Goal: Information Seeking & Learning: Learn about a topic

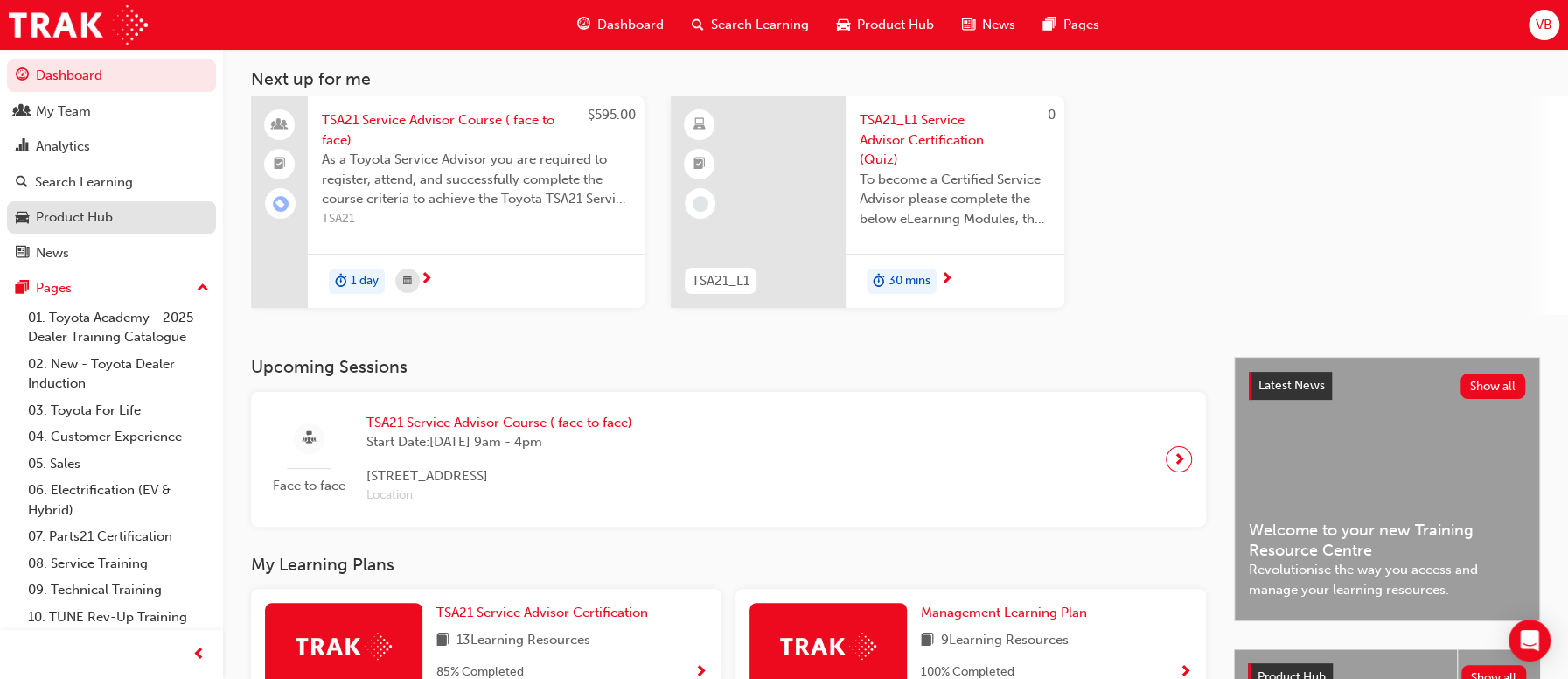
scroll to position [8, 0]
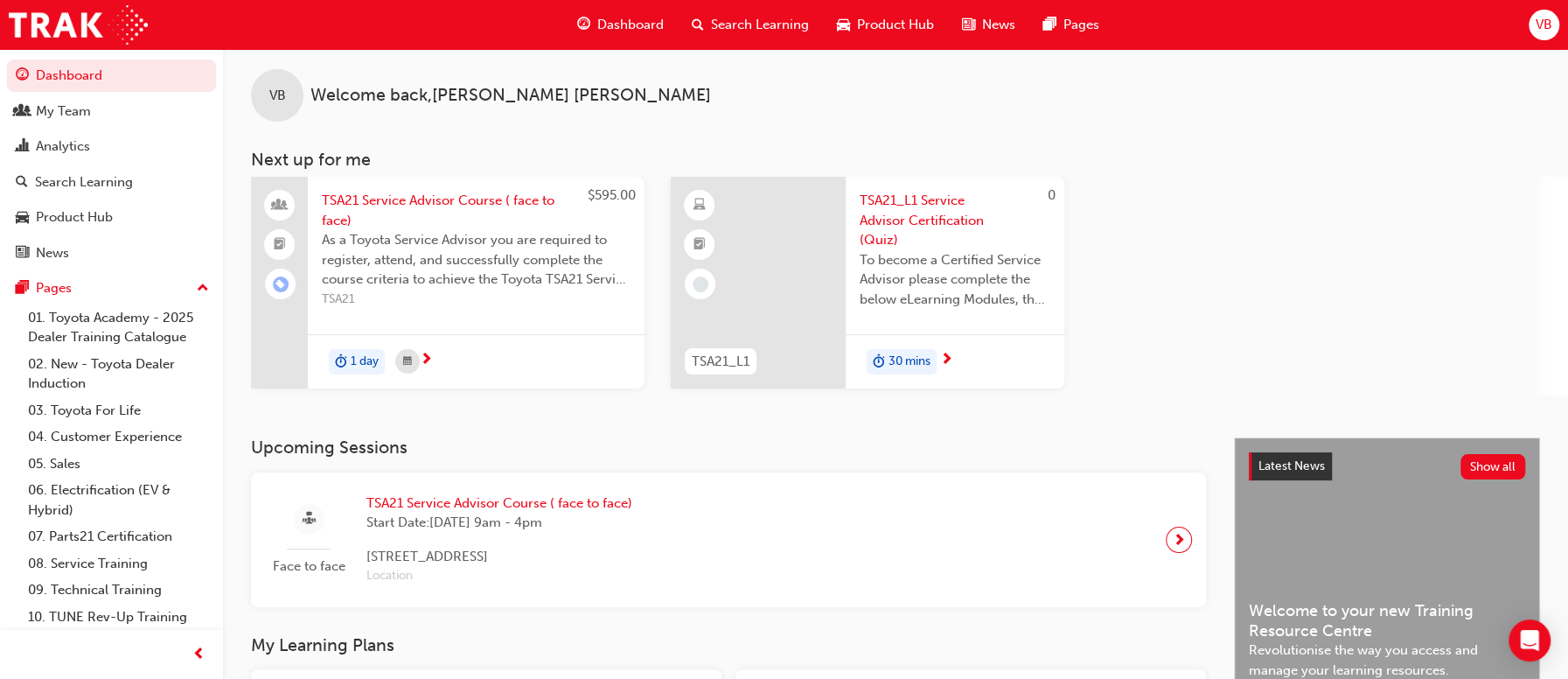
click at [800, 18] on span "Search Learning" at bounding box center [760, 25] width 98 height 20
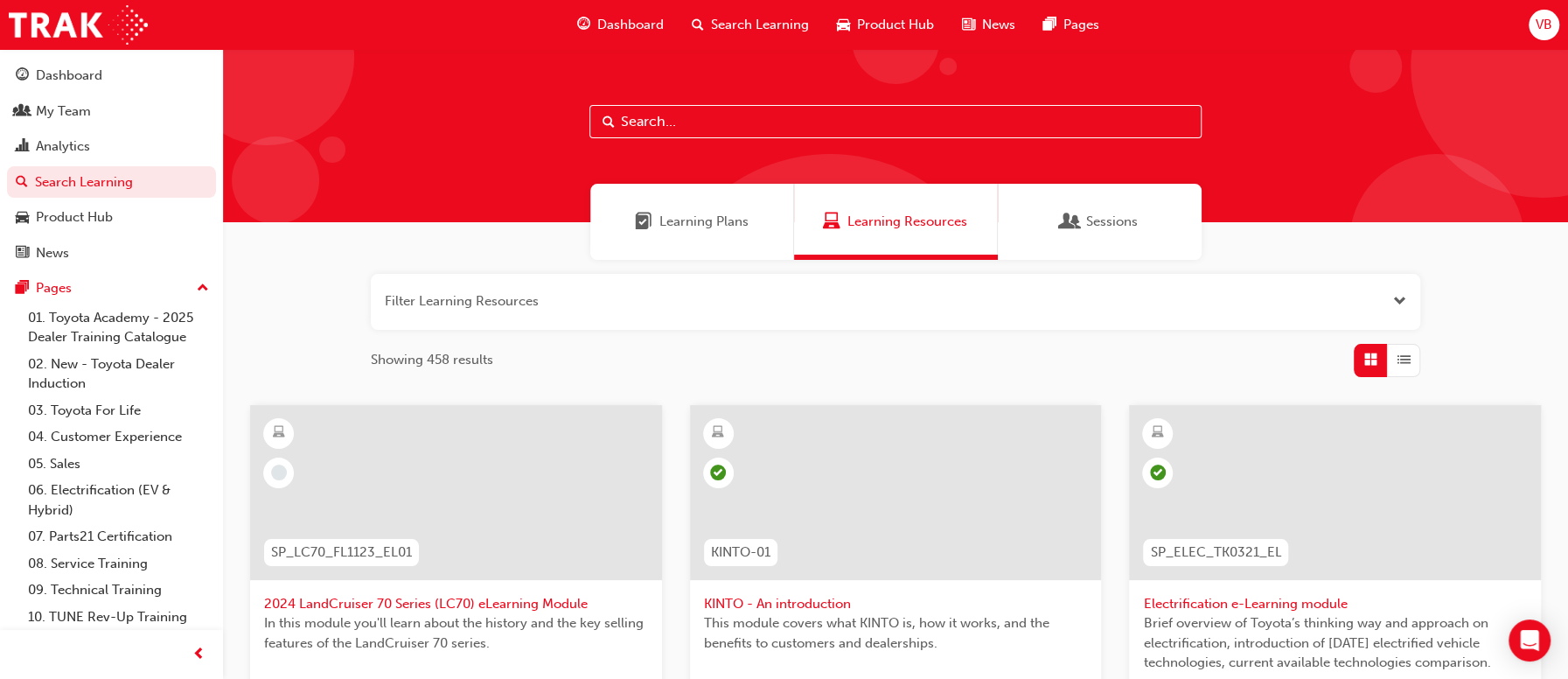
click at [697, 117] on input "text" at bounding box center [895, 121] width 612 height 33
click at [78, 101] on div "My Team" at bounding box center [63, 111] width 55 height 20
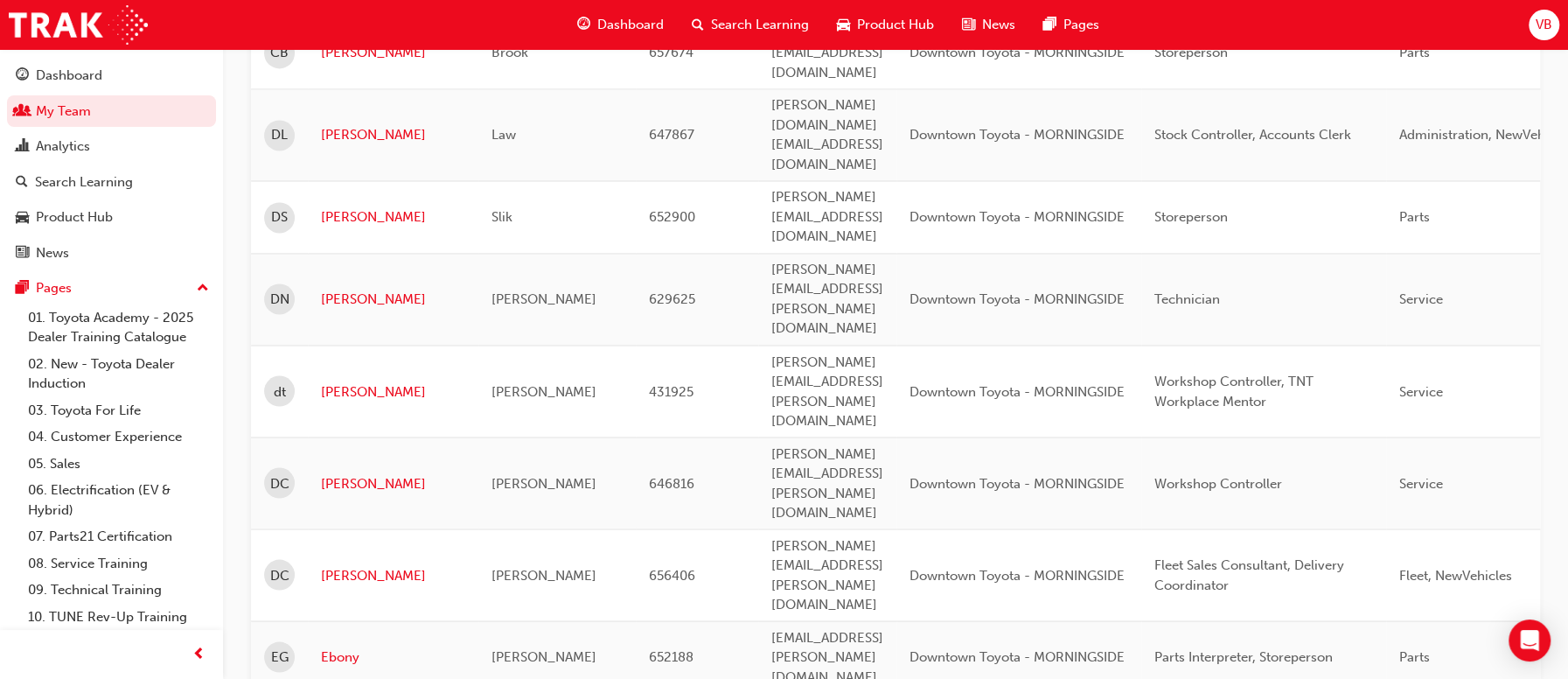
scroll to position [2154, 0]
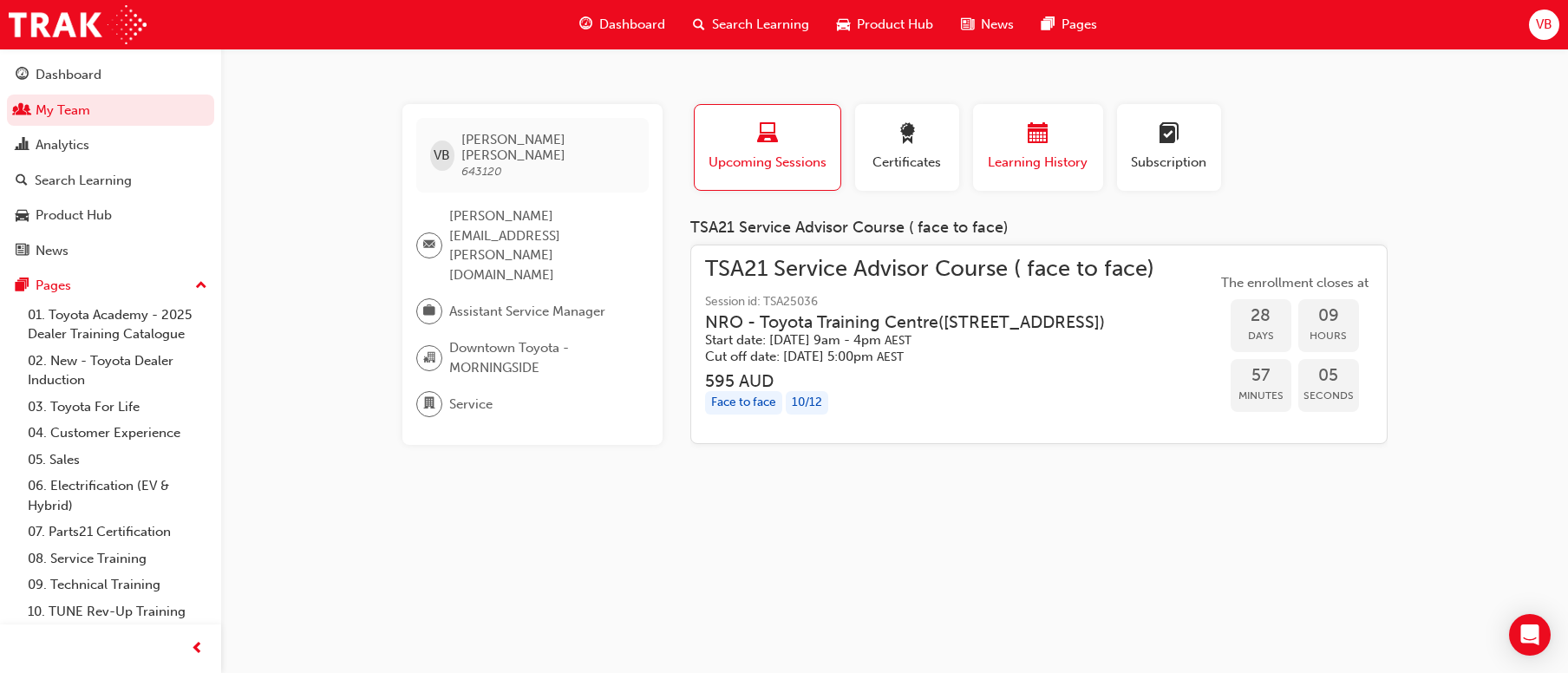
click at [1024, 134] on div "button" at bounding box center [1037, 136] width 104 height 27
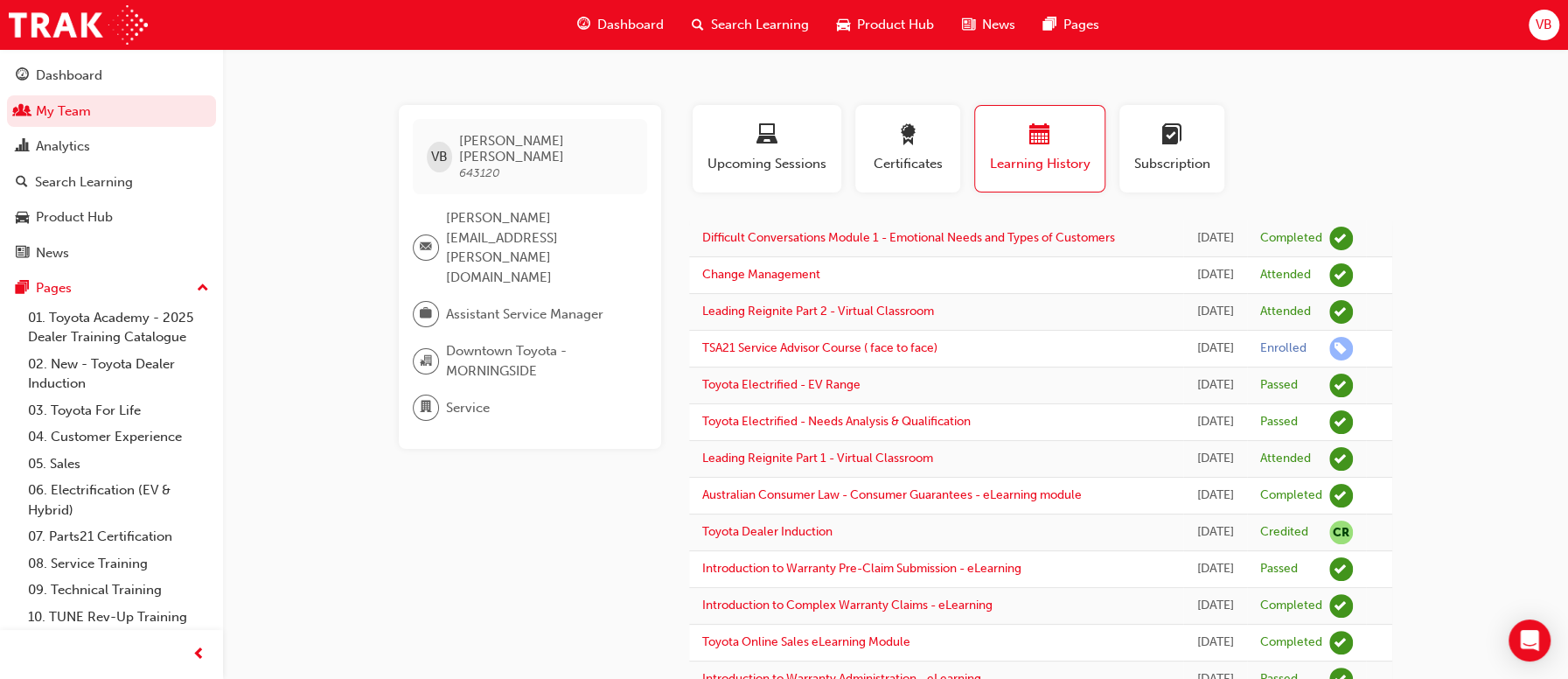
click at [762, 20] on span "Search Learning" at bounding box center [760, 25] width 98 height 20
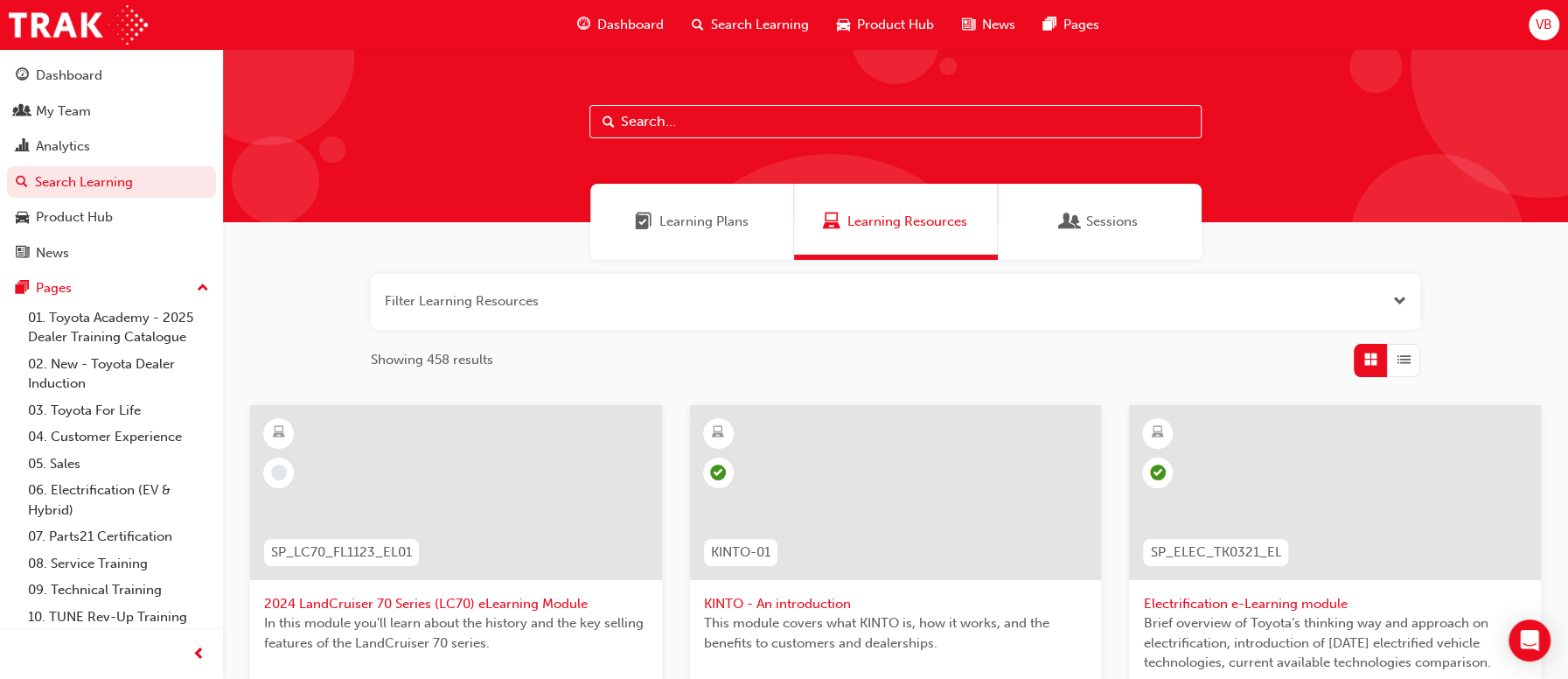
click at [790, 119] on input "text" at bounding box center [895, 121] width 612 height 33
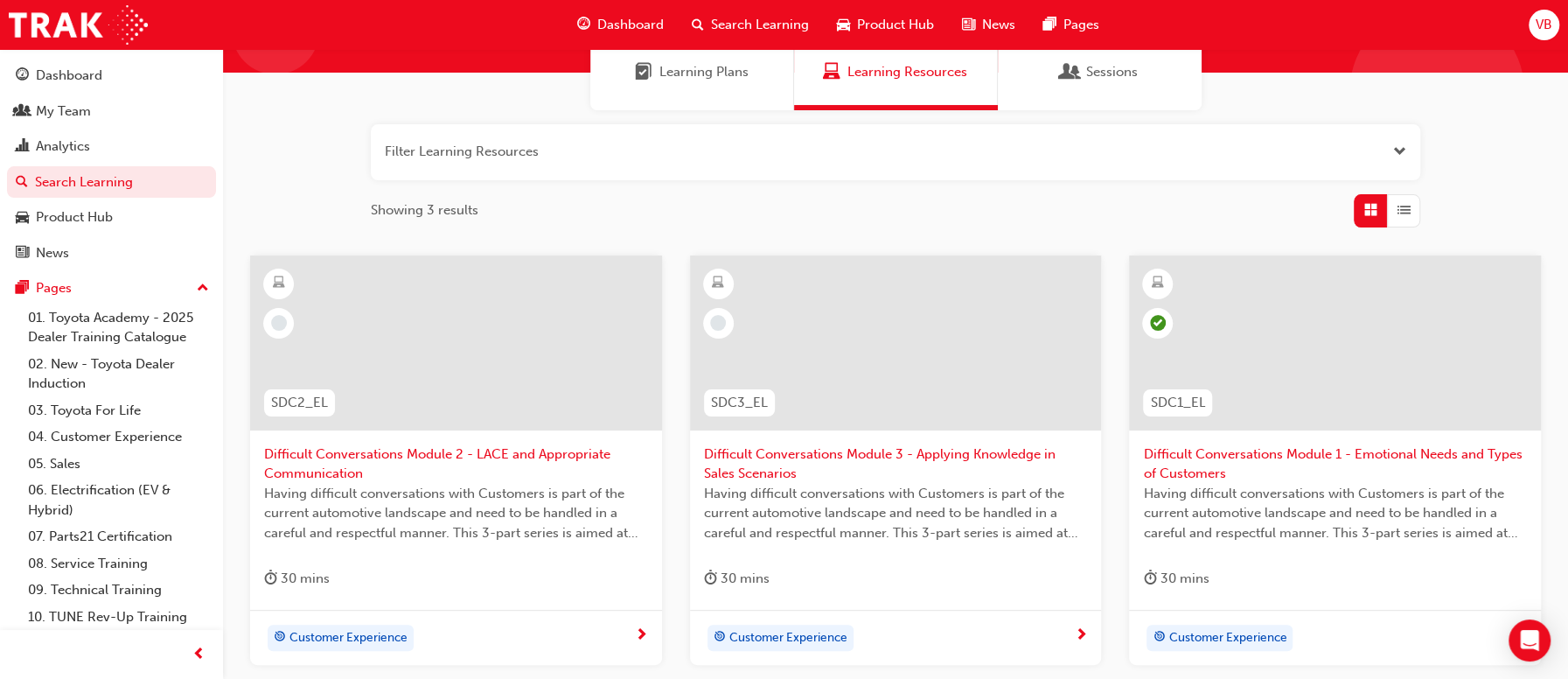
scroll to position [175, 0]
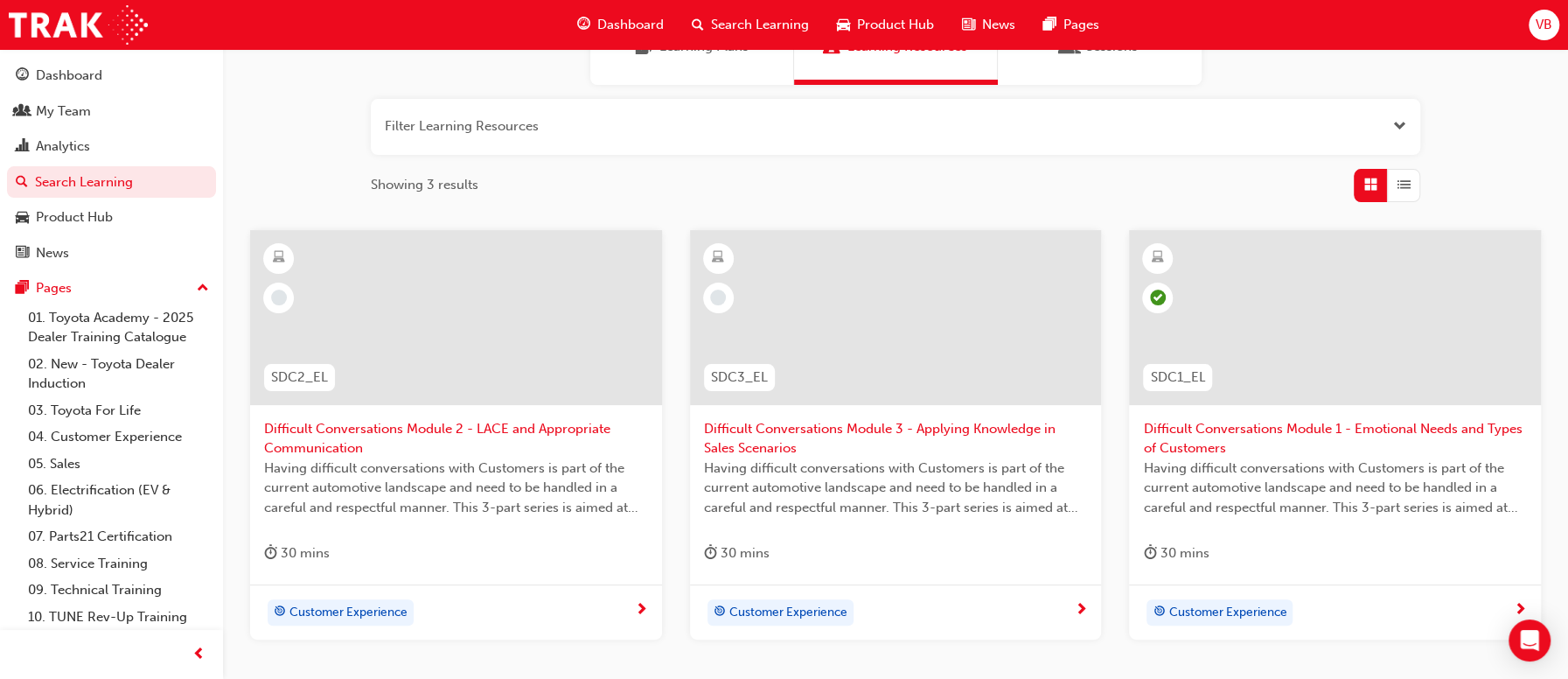
type input "difficult"
click at [574, 428] on span "Difficult Conversations Module 2 - LACE and Appropriate Communication" at bounding box center [456, 439] width 384 height 40
